Goal: Information Seeking & Learning: Learn about a topic

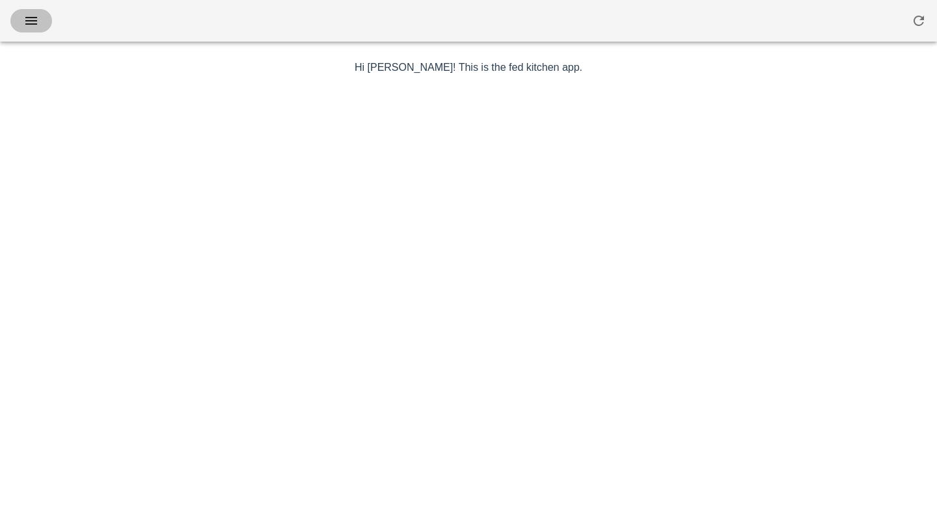
click at [43, 21] on button "button" at bounding box center [31, 20] width 42 height 23
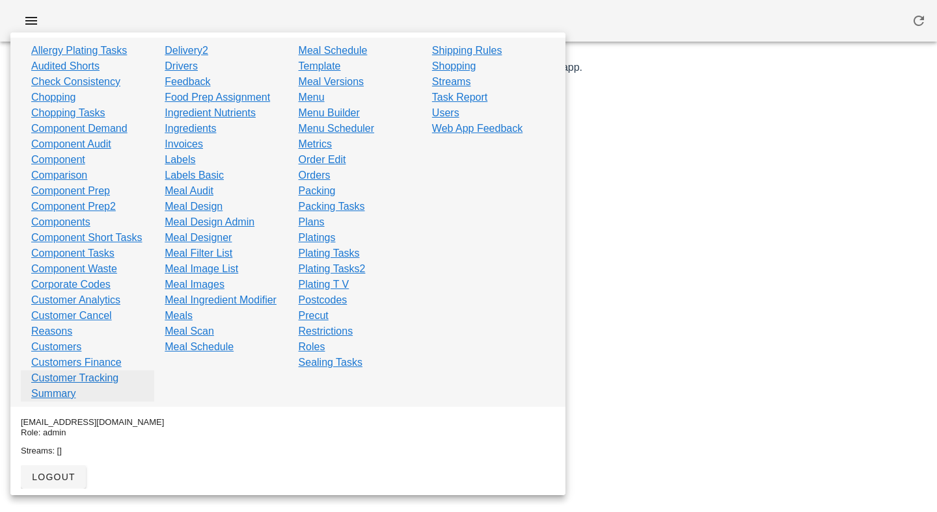
click at [83, 379] on link "Customer Tracking Summary" at bounding box center [87, 386] width 113 height 31
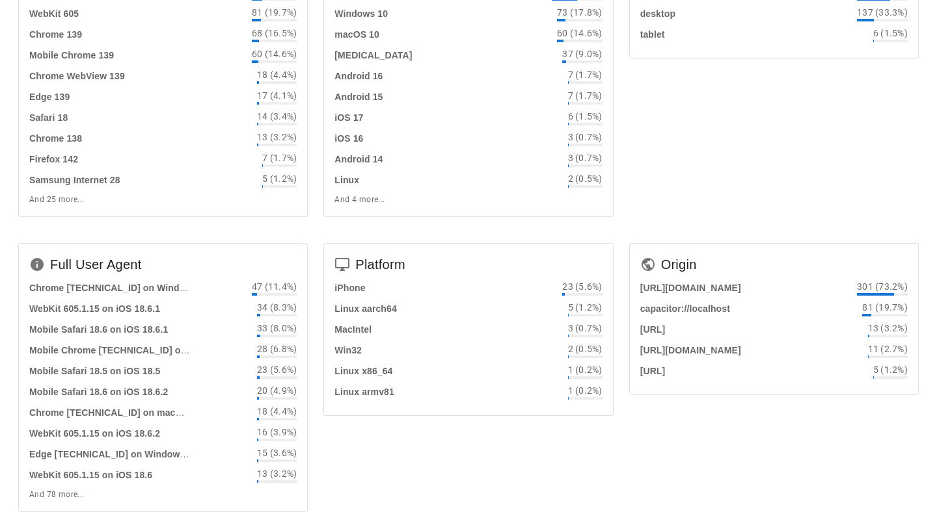
scroll to position [171, 0]
click at [663, 309] on strong "capacitor://localhost" at bounding box center [685, 308] width 90 height 10
drag, startPoint x: 663, startPoint y: 309, endPoint x: 665, endPoint y: 336, distance: 26.7
click at [665, 336] on div "[URL][DOMAIN_NAME] 301 (73.2%) capacitor://localhost 81 (19.7%) [URL] 13 (3.2%)…" at bounding box center [773, 329] width 267 height 99
click at [665, 336] on div "[URL]" at bounding box center [652, 329] width 25 height 14
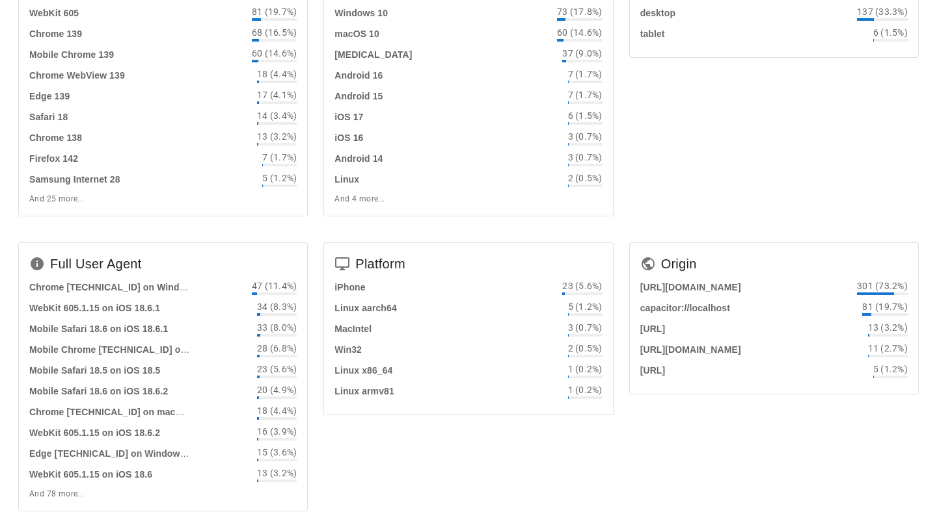
click at [665, 336] on div "[URL]" at bounding box center [652, 329] width 25 height 14
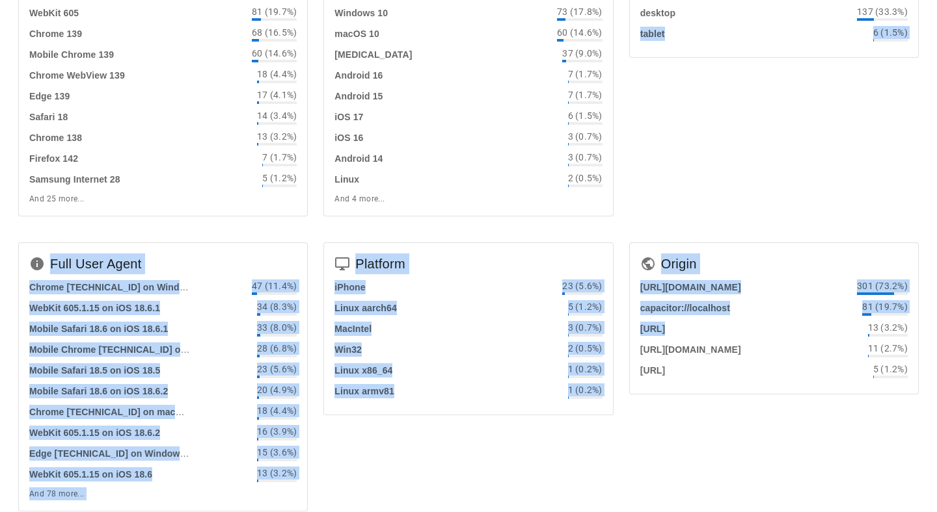
drag, startPoint x: 665, startPoint y: 336, endPoint x: 667, endPoint y: 204, distance: 132.0
click at [666, 204] on div "Browser Mobile Safari 18 93 (22.6%) WebKit 605 81 (19.7%) Chrome 139 68 (16.5%)…" at bounding box center [468, 413] width 916 height 947
click at [667, 204] on div "Device Type mobile 268 (65.2%) desktop 137 (33.3%) tablet 6 (1.5%)" at bounding box center [773, 87] width 305 height 295
